Goal: Find specific page/section: Find specific page/section

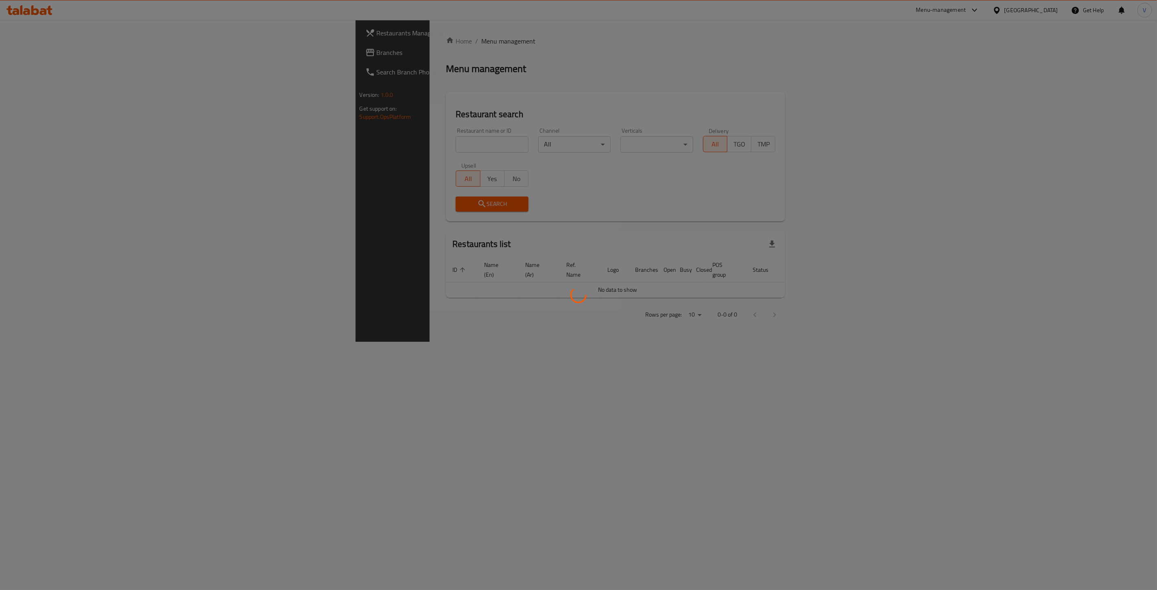
click at [33, 51] on div at bounding box center [578, 295] width 1157 height 590
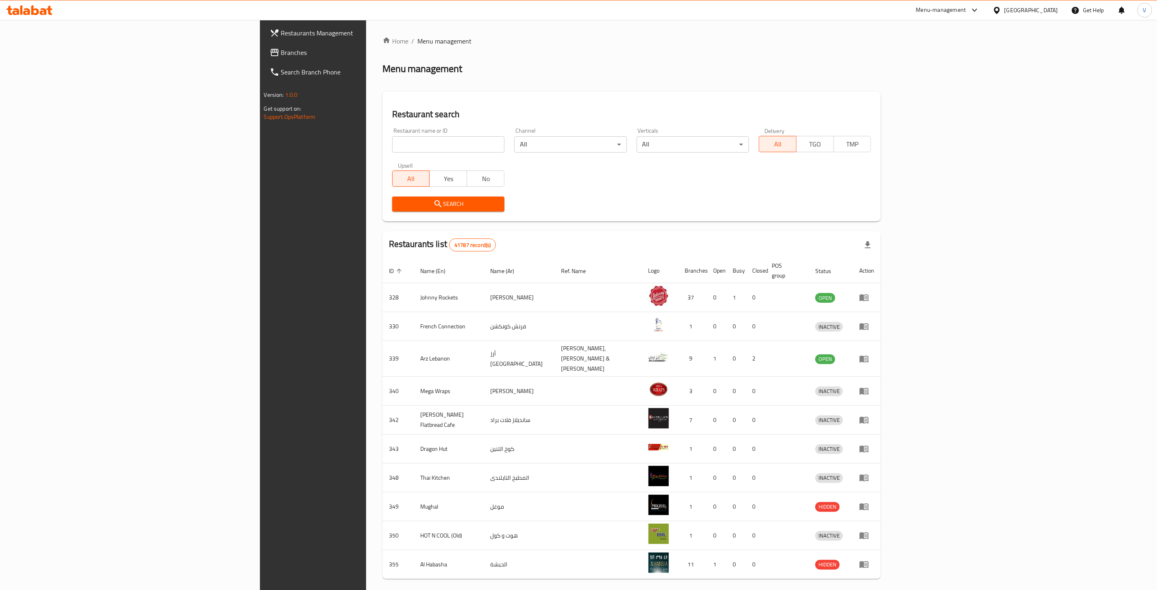
click at [33, 51] on div at bounding box center [578, 295] width 1157 height 590
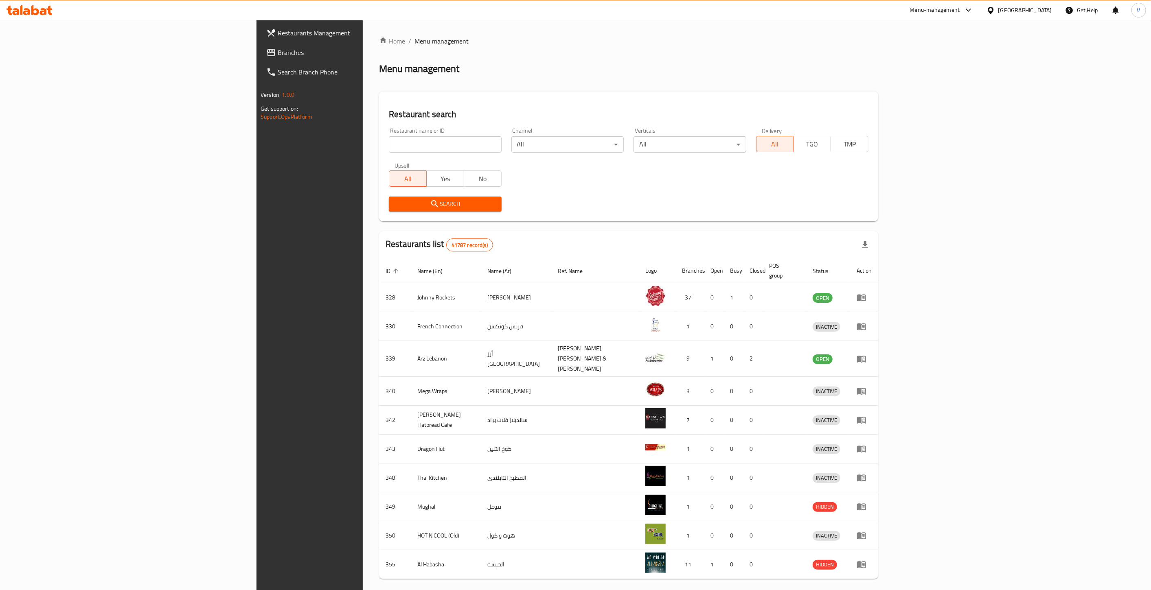
click at [278, 51] on span "Branches" at bounding box center [360, 53] width 164 height 10
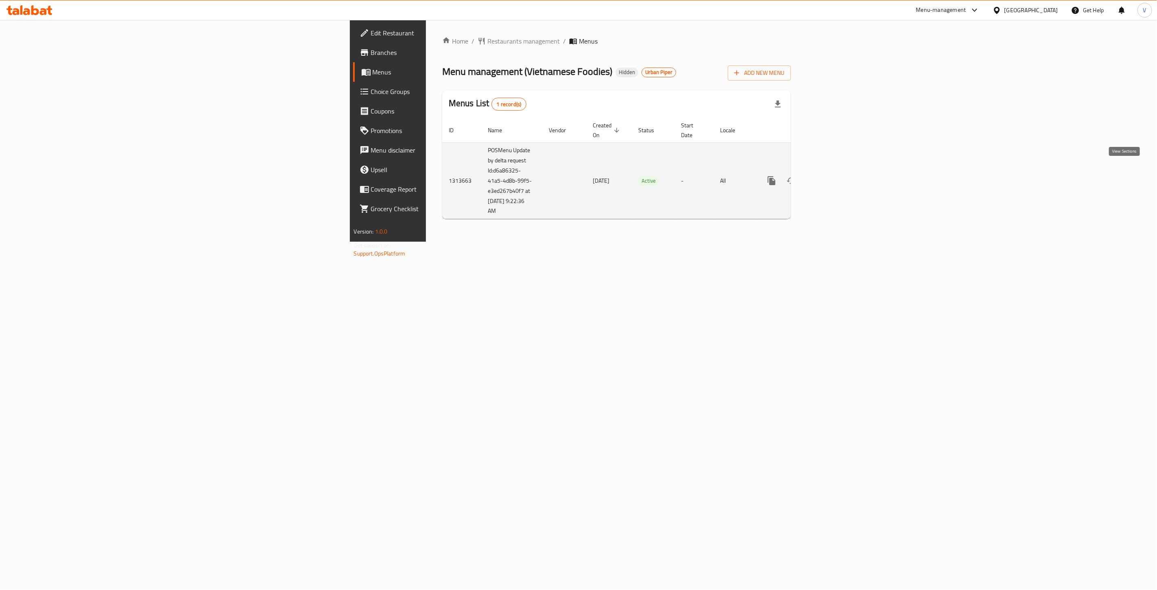
click at [836, 176] on icon "enhanced table" at bounding box center [831, 181] width 10 height 10
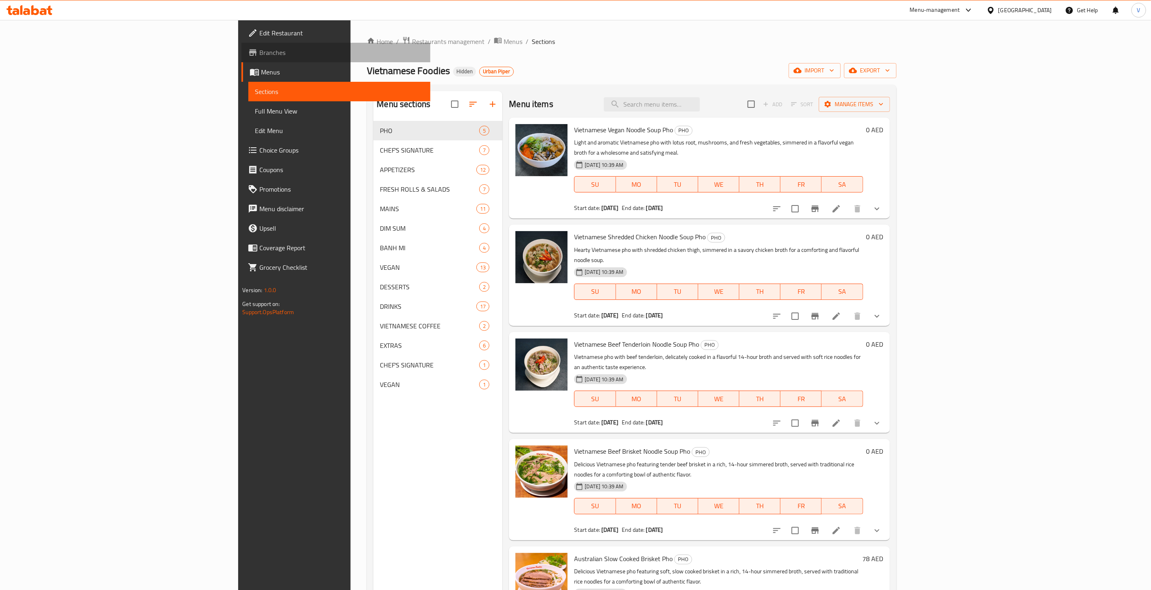
click at [259, 53] on span "Branches" at bounding box center [341, 53] width 164 height 10
